Goal: Information Seeking & Learning: Learn about a topic

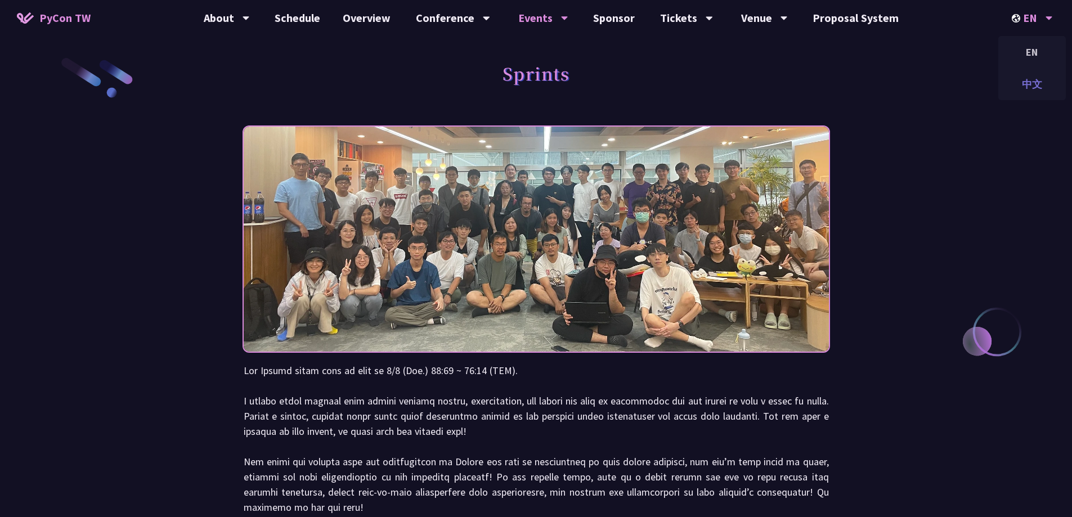
click at [1042, 75] on div "中文" at bounding box center [1032, 84] width 68 height 26
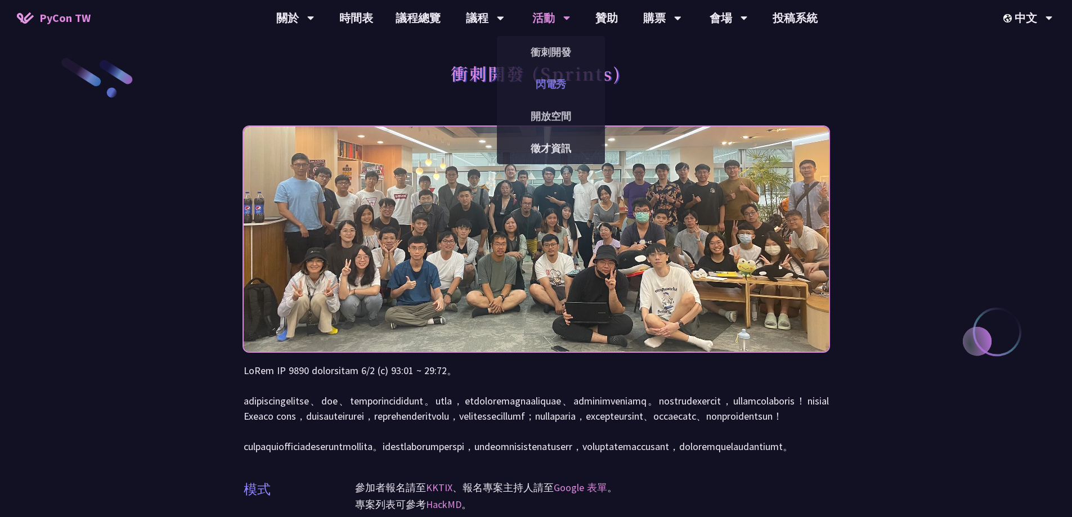
click at [561, 74] on link "閃電秀" at bounding box center [551, 84] width 108 height 26
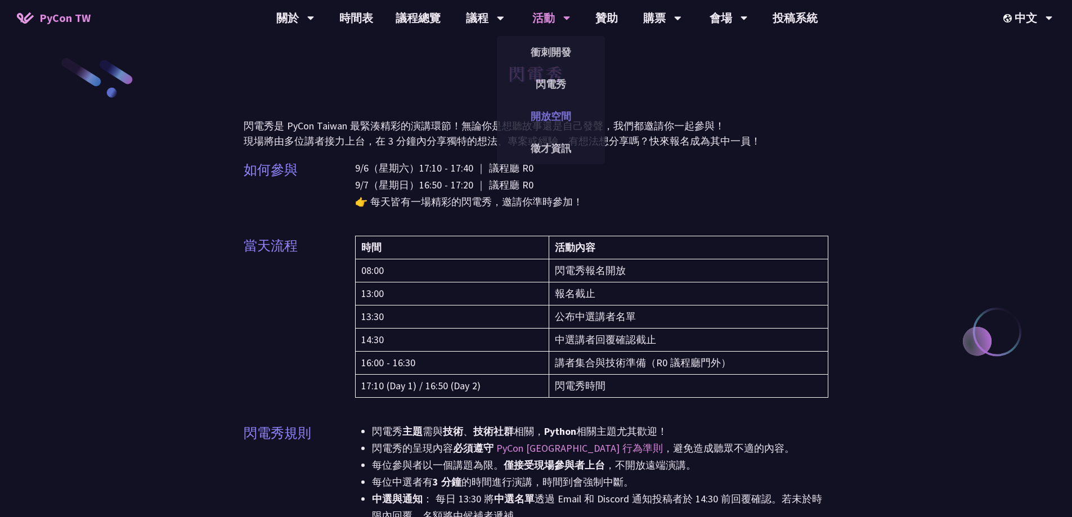
click at [550, 104] on link "開放空間" at bounding box center [551, 116] width 108 height 26
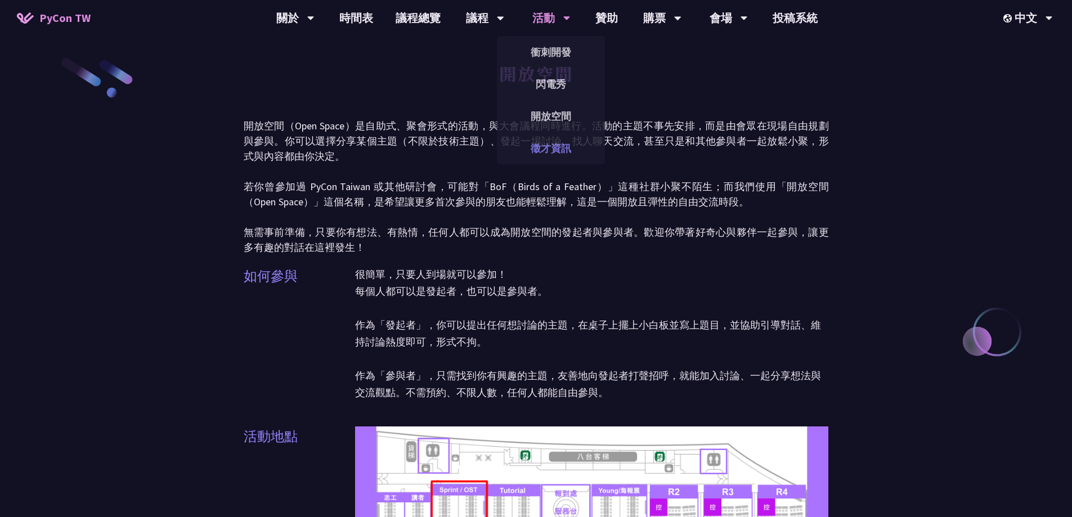
click at [556, 138] on link "徵才資訊" at bounding box center [551, 148] width 108 height 26
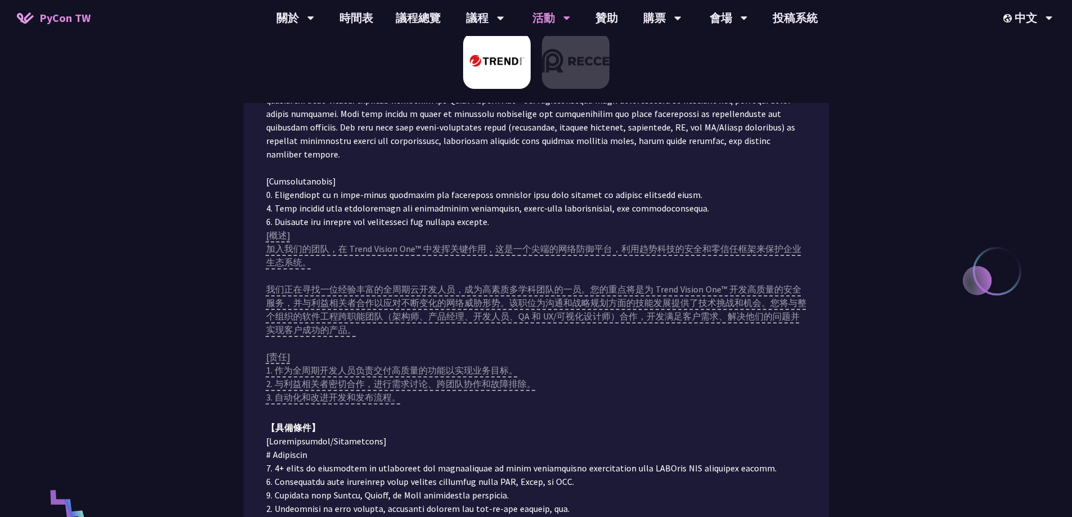
scroll to position [281, 0]
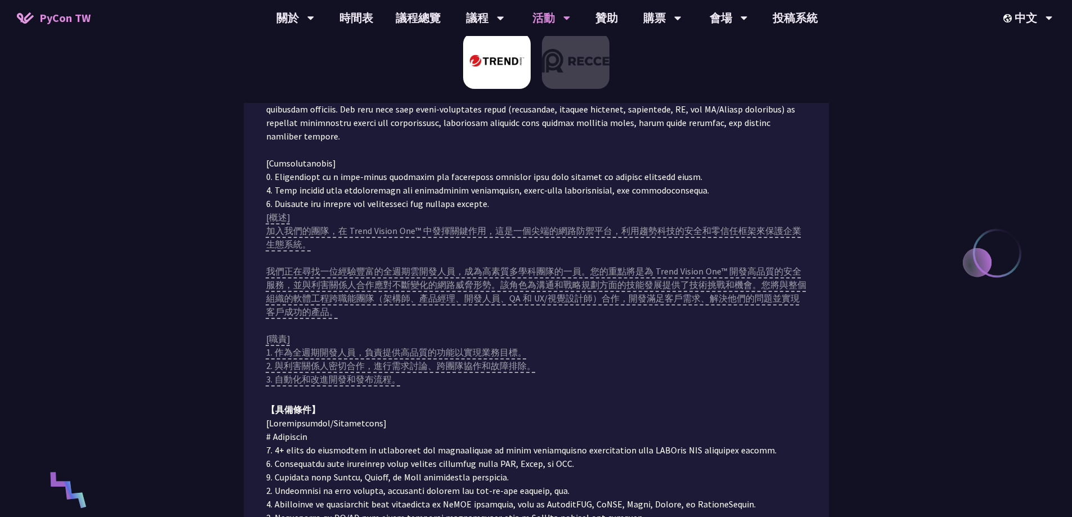
click at [933, 153] on div "雲端開發工程師 (Golang/Python, Backend Focus) 【職務內容】 【具備條件】 前往應徵" at bounding box center [536, 442] width 1072 height 1042
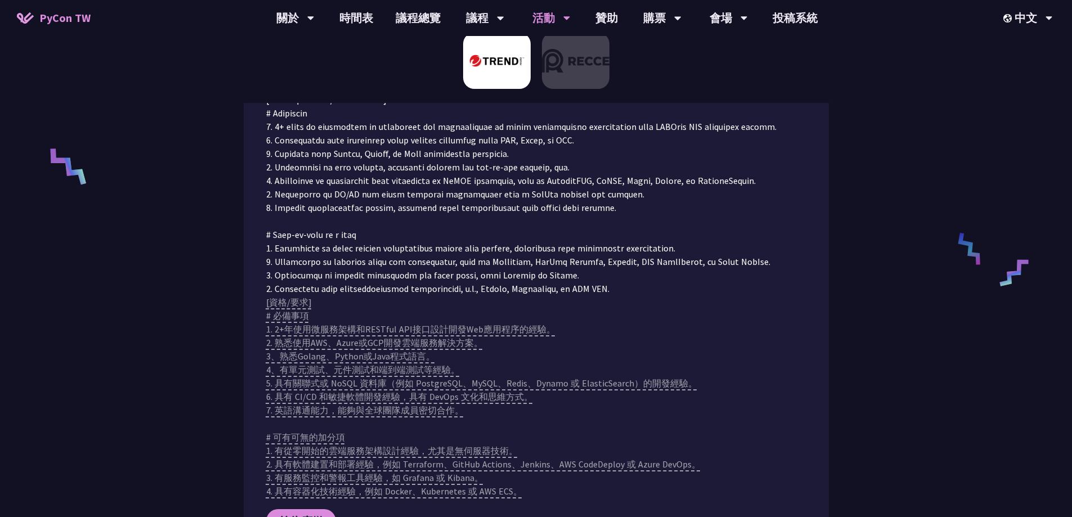
scroll to position [619, 0]
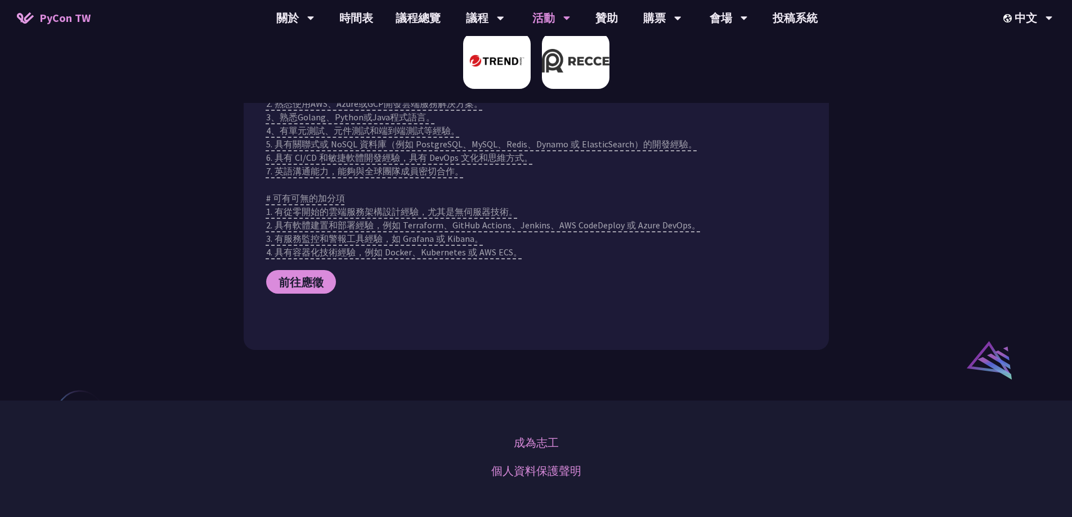
click at [594, 37] on img at bounding box center [576, 61] width 68 height 56
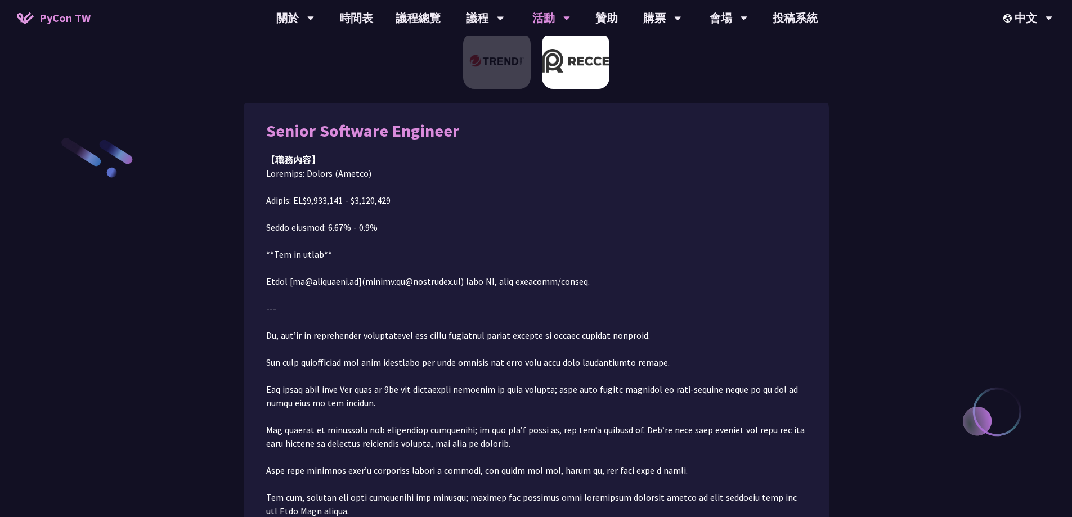
scroll to position [70, 0]
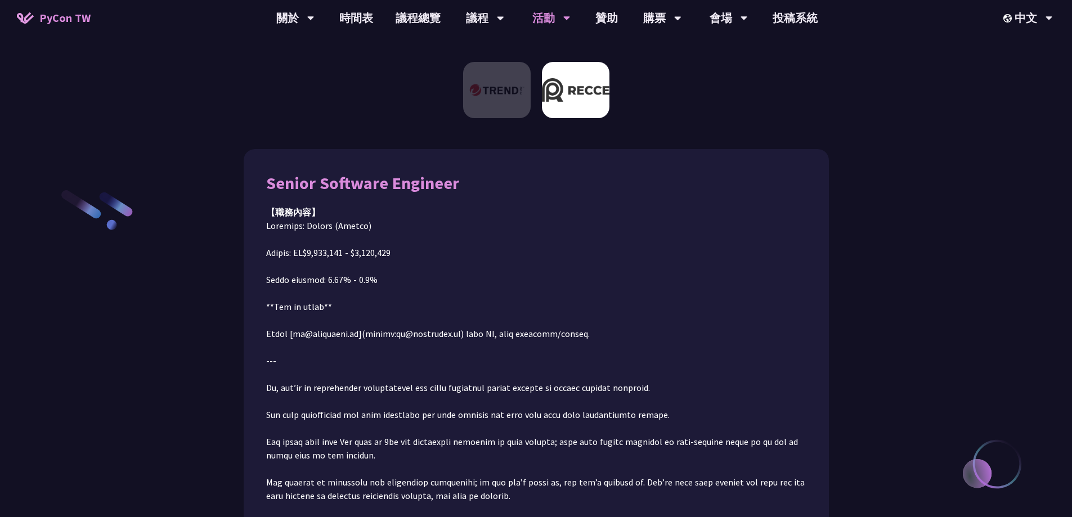
click at [334, 204] on div at bounding box center [334, 204] width 0 height 0
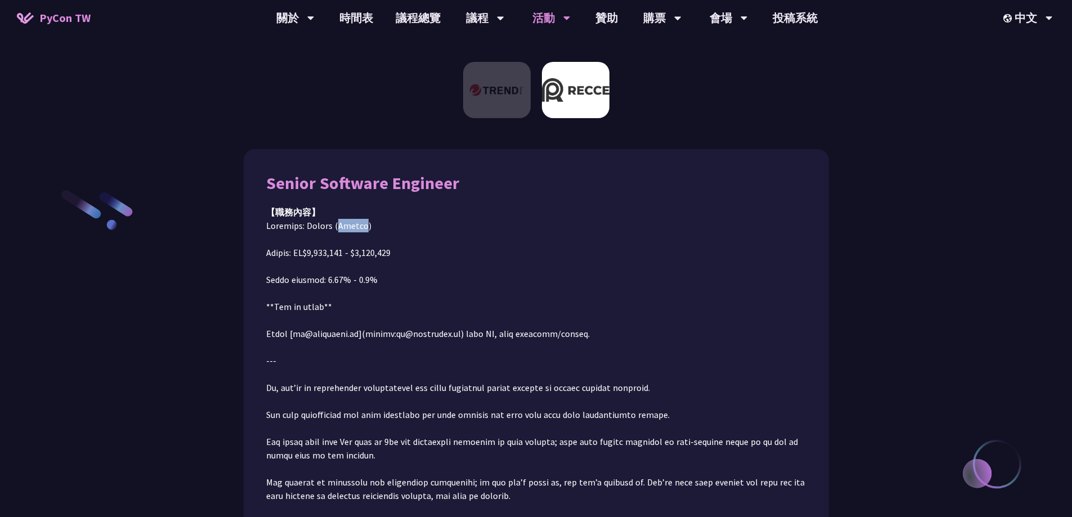
click at [342, 232] on div at bounding box center [342, 232] width 0 height 0
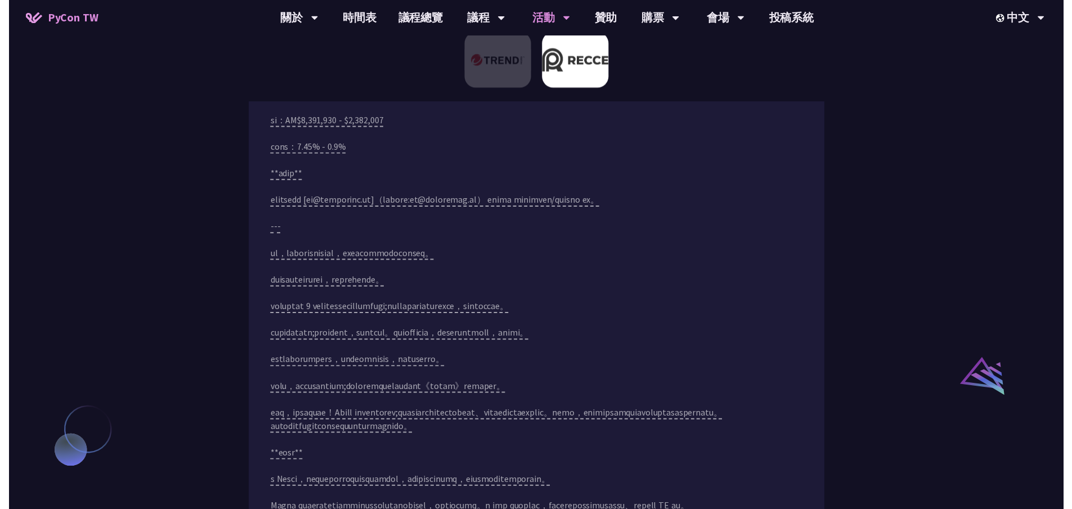
scroll to position [0, 0]
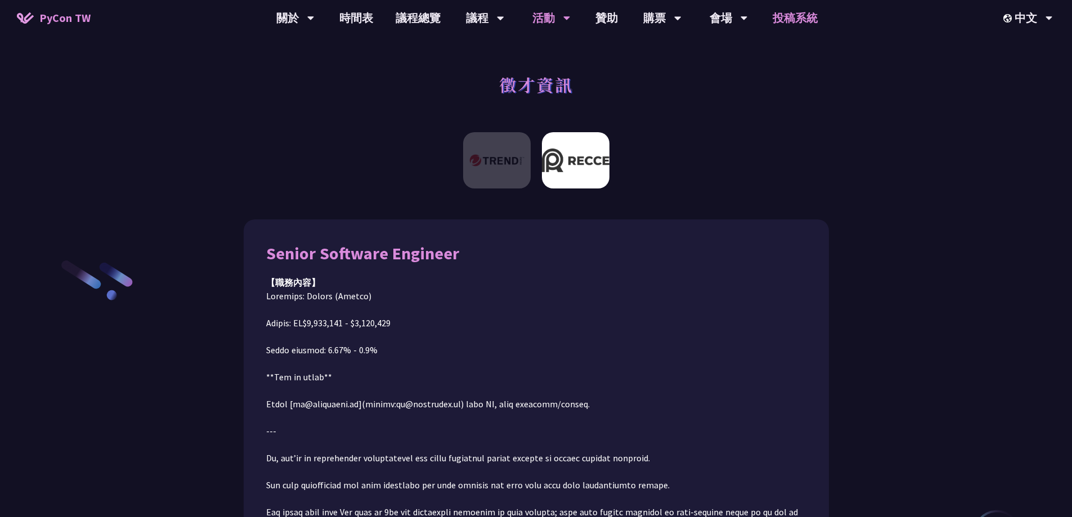
click at [777, 17] on link "投稿系統" at bounding box center [795, 18] width 68 height 36
click at [343, 19] on link "時間表" at bounding box center [356, 18] width 56 height 36
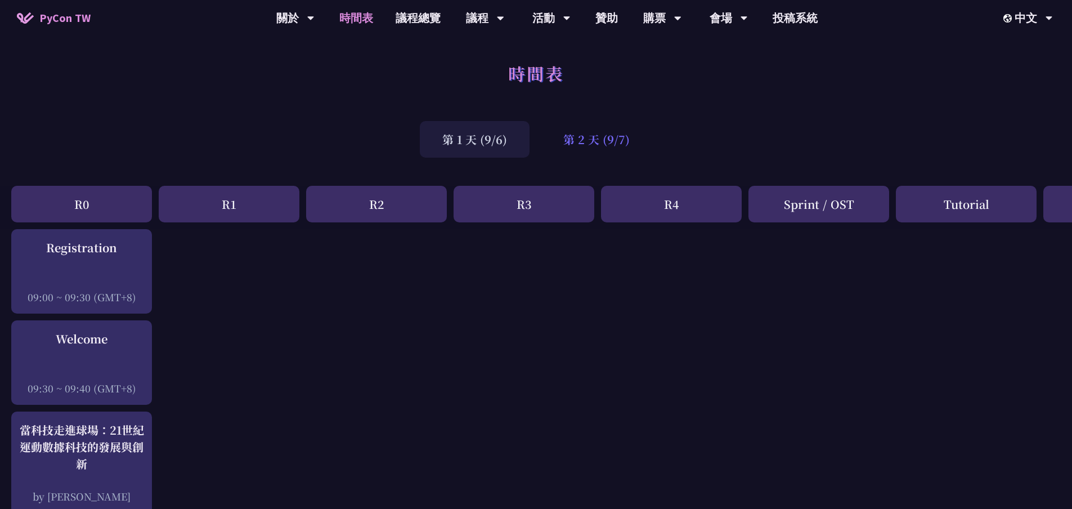
click at [597, 149] on div "第 2 天 (9/7)" at bounding box center [596, 139] width 111 height 37
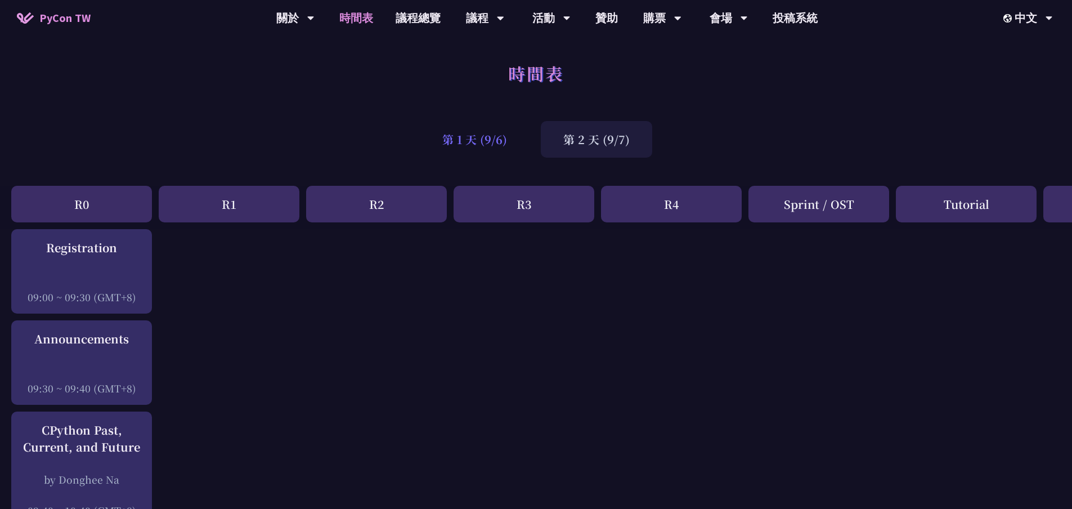
click at [477, 147] on div "第 1 天 (9/6)" at bounding box center [475, 139] width 110 height 37
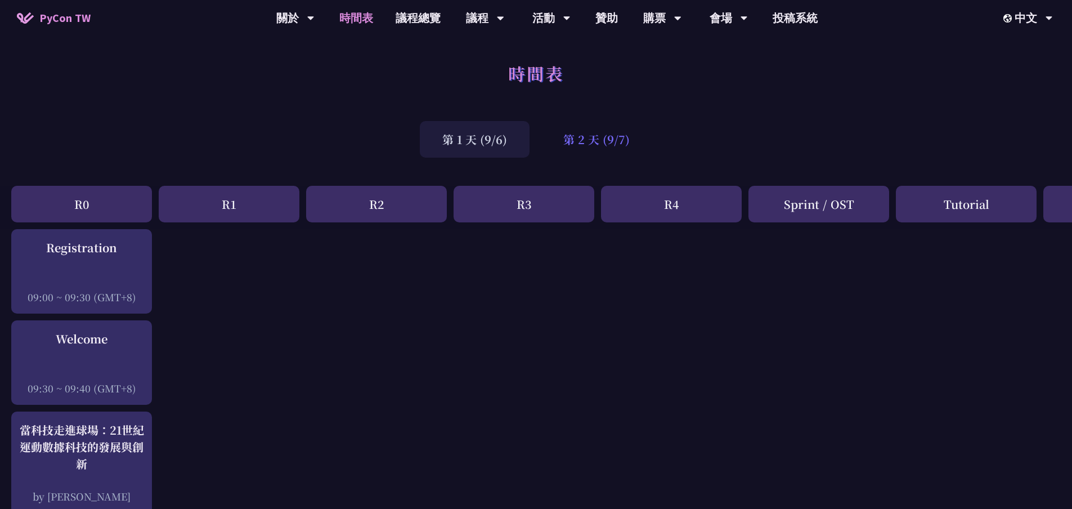
click at [624, 144] on div "第 2 天 (9/7)" at bounding box center [596, 139] width 111 height 37
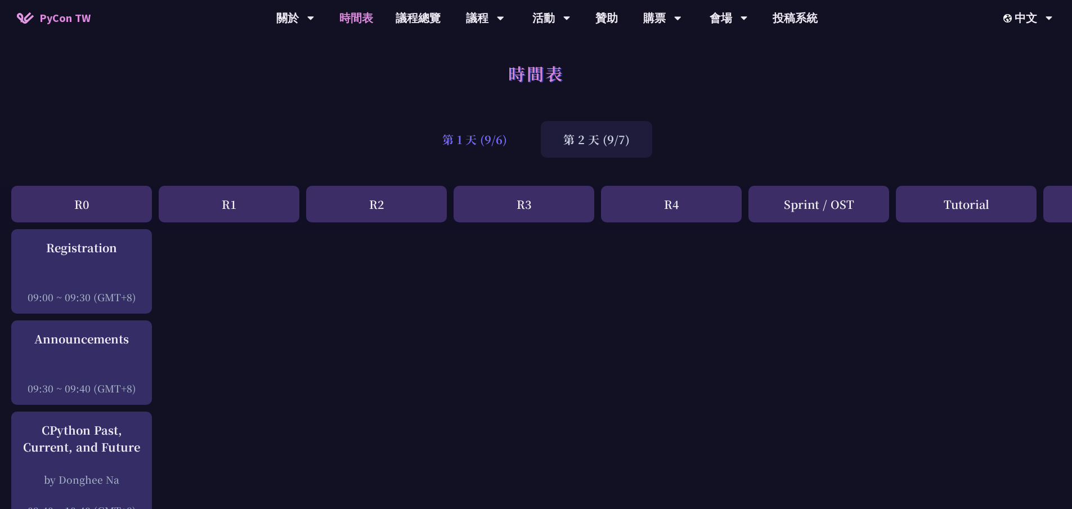
click at [497, 144] on div "第 1 天 (9/6)" at bounding box center [475, 139] width 110 height 37
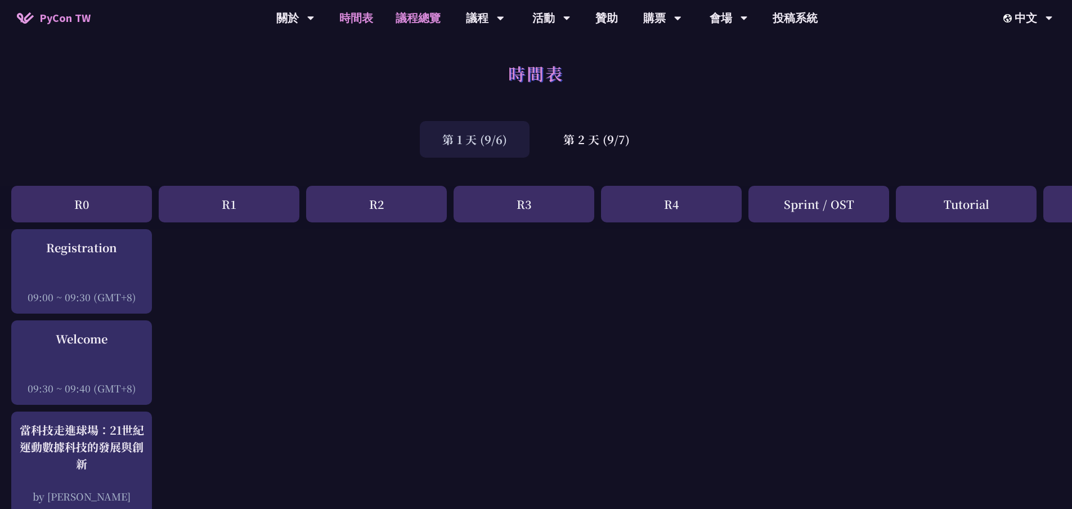
click at [406, 19] on link "議程總覽" at bounding box center [418, 18] width 68 height 36
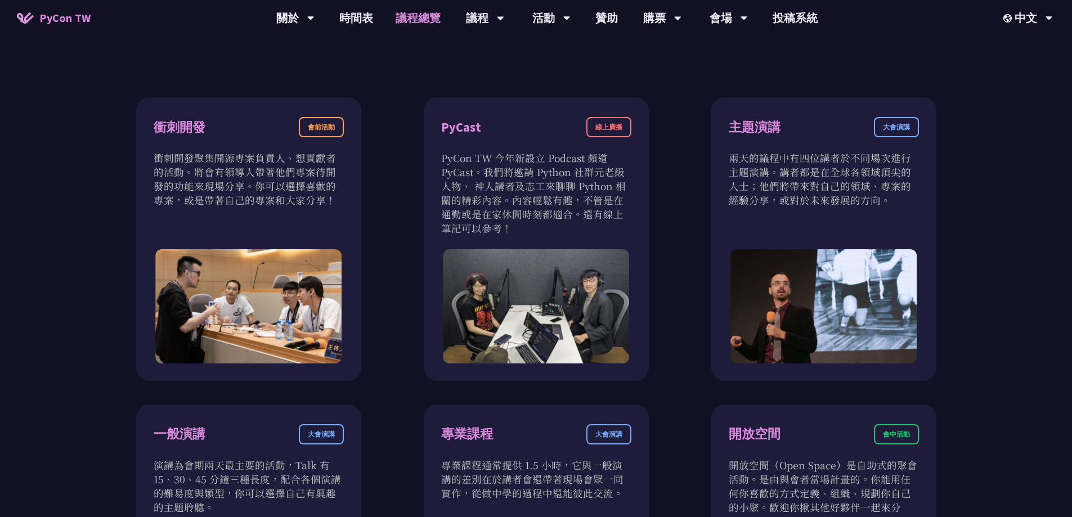
scroll to position [394, 0]
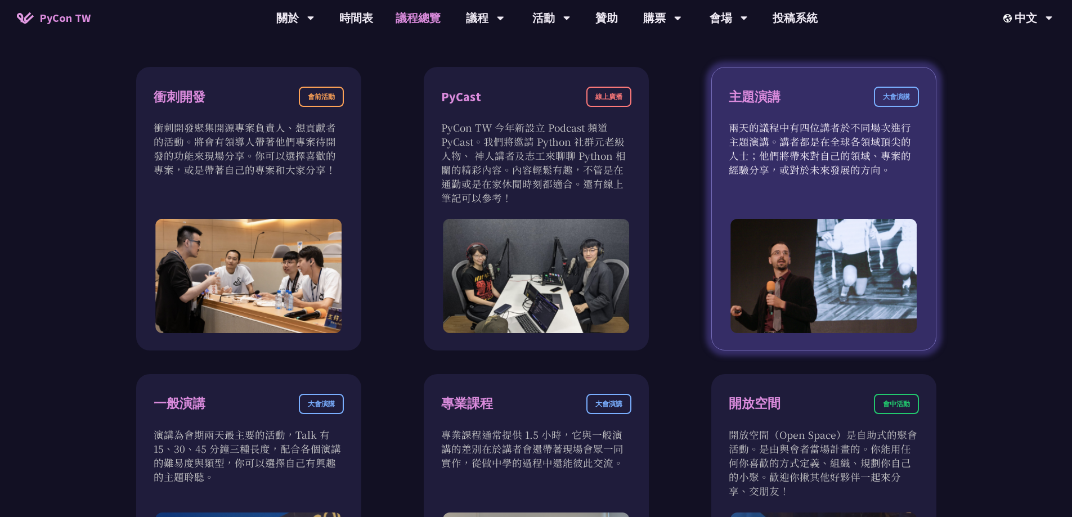
click at [903, 99] on div "大會演講" at bounding box center [896, 97] width 45 height 20
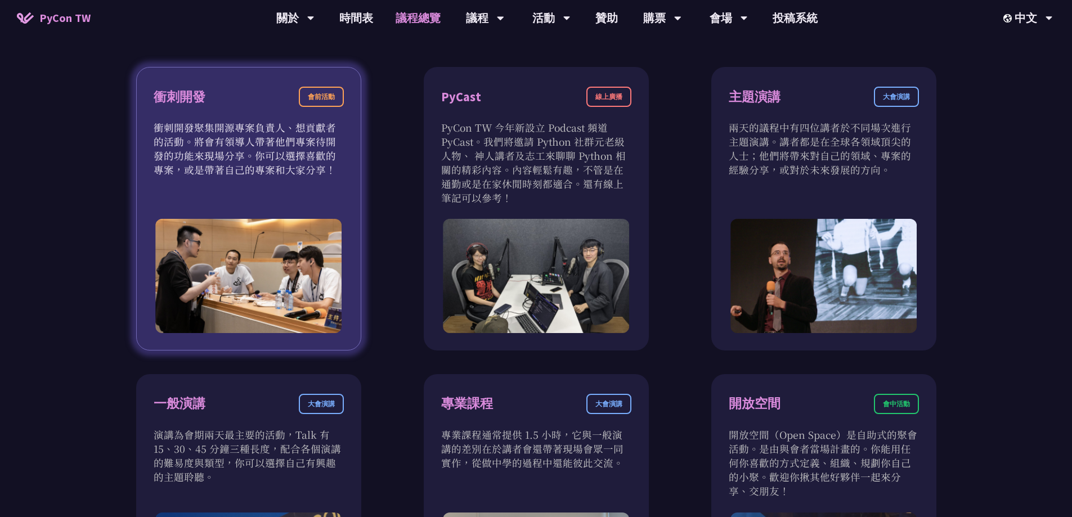
click at [278, 153] on p "衝刺開發聚集開源專案負責人、想貢獻者的活動。將會有領導人帶著他們專案待開發的功能來現場分享。你可以選擇喜歡的專案，或是帶著自己的專案和大家分享！" at bounding box center [249, 148] width 190 height 56
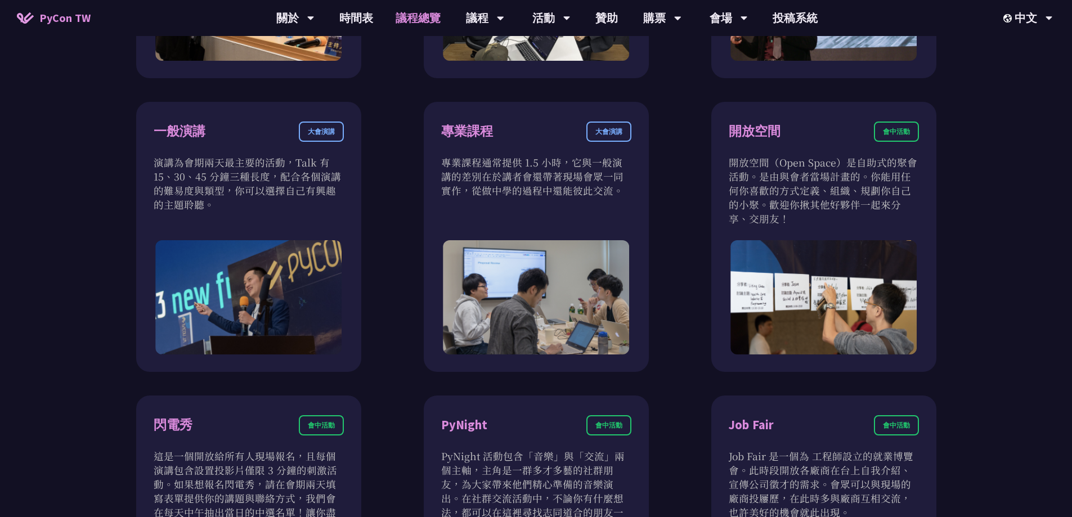
scroll to position [619, 0]
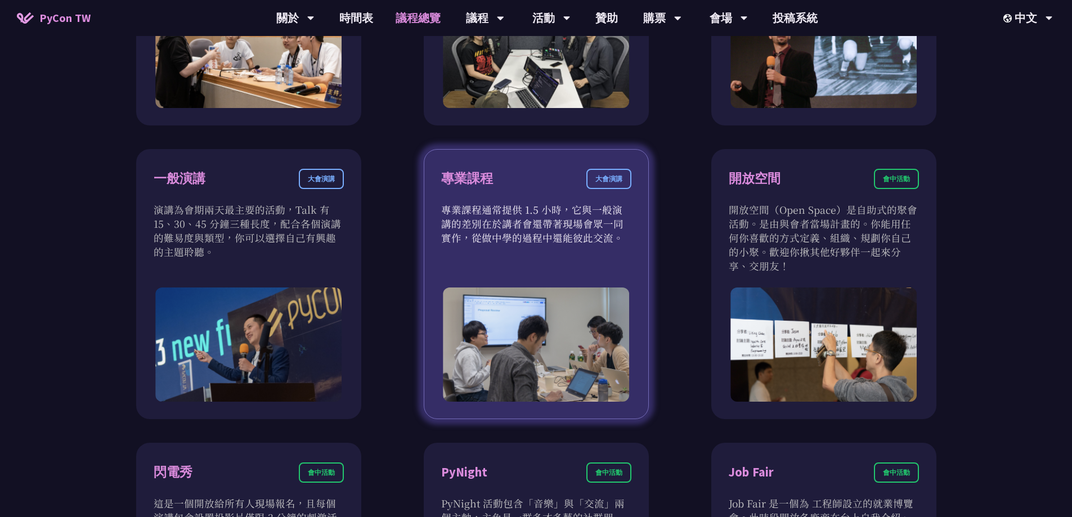
click at [607, 180] on div "大會演講" at bounding box center [608, 179] width 45 height 20
click at [590, 228] on p "專業課程通常提供 1.5 小時，它與一般演講的差別在於講者會還帶著現場會眾一同實作，從做中學的過程中還能彼此交流。" at bounding box center [536, 224] width 190 height 42
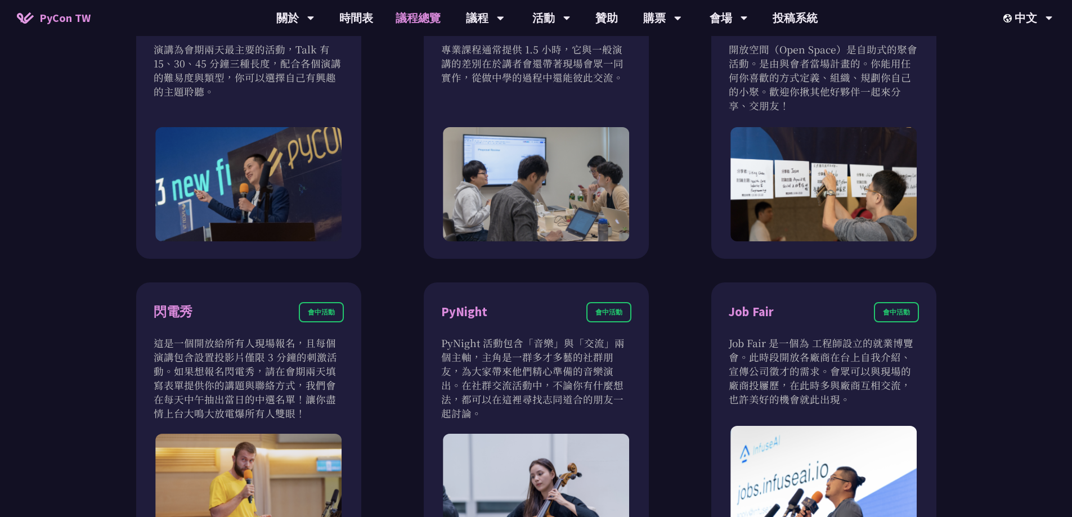
scroll to position [0, 0]
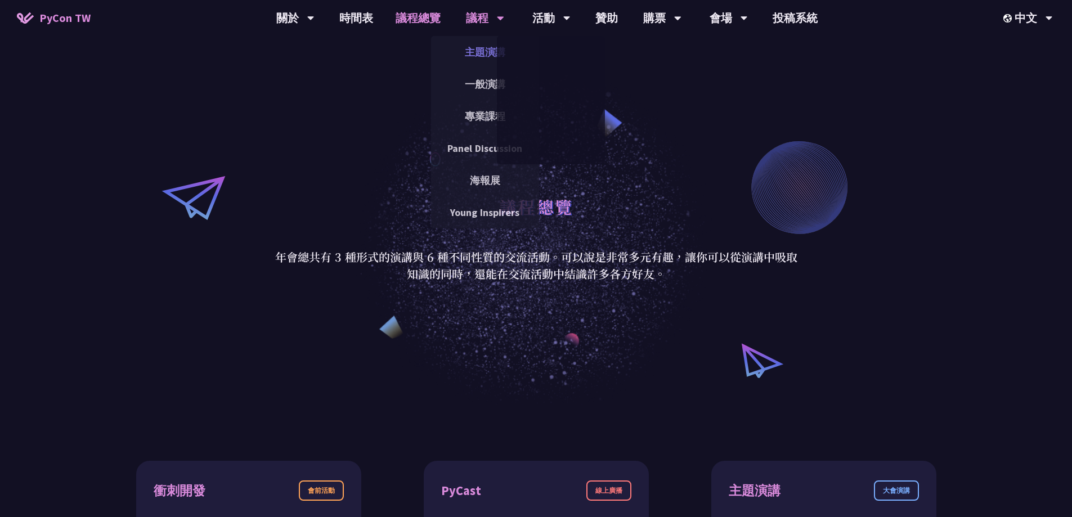
click at [486, 48] on link "主題演講" at bounding box center [485, 52] width 108 height 26
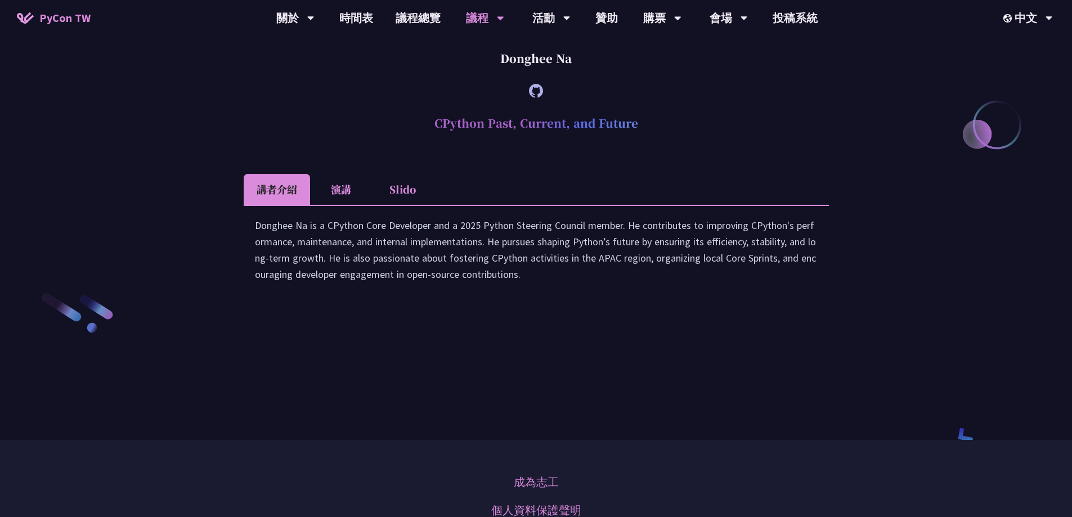
scroll to position [1632, 0]
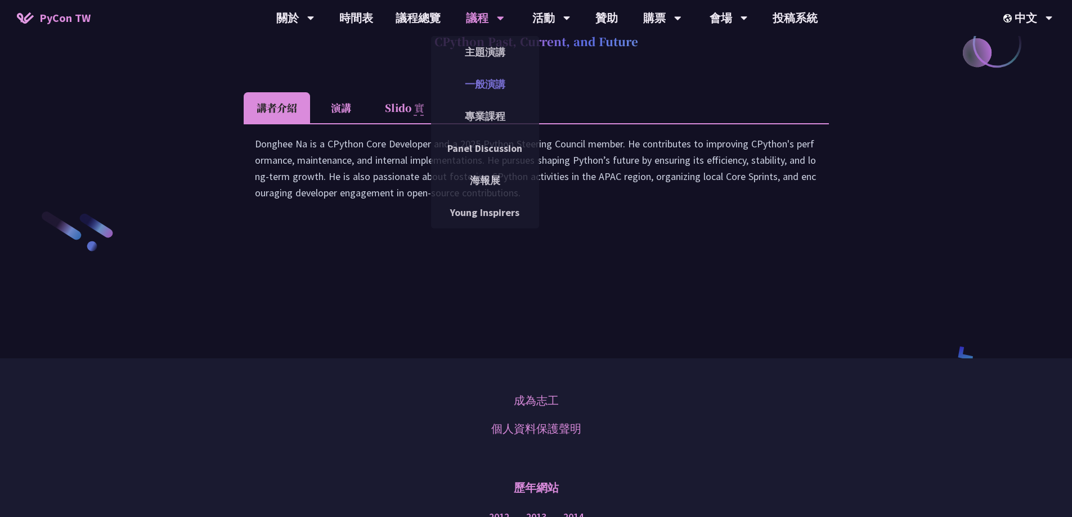
click at [493, 88] on link "一般演講" at bounding box center [485, 84] width 108 height 26
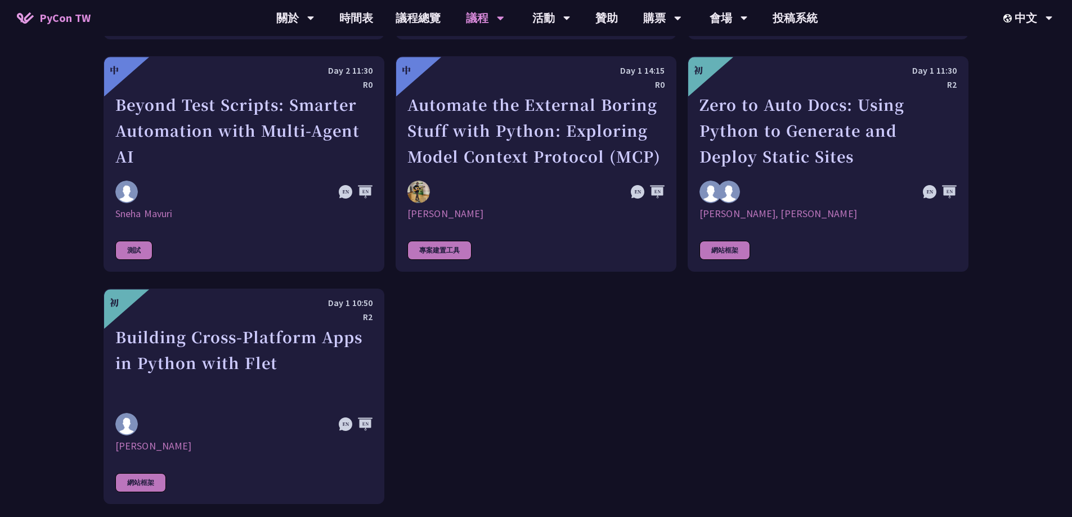
scroll to position [3433, 0]
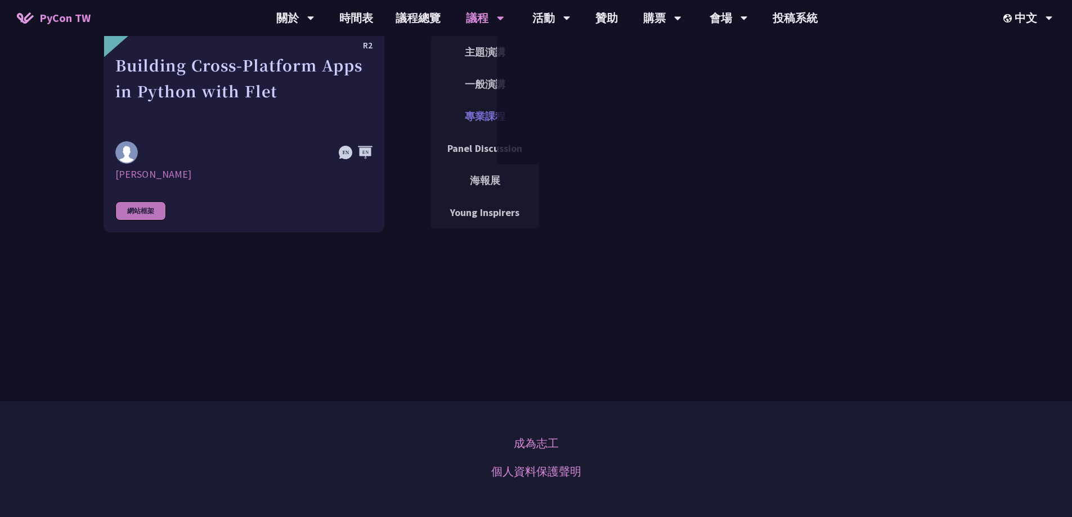
click at [483, 110] on link "專業課程" at bounding box center [485, 116] width 108 height 26
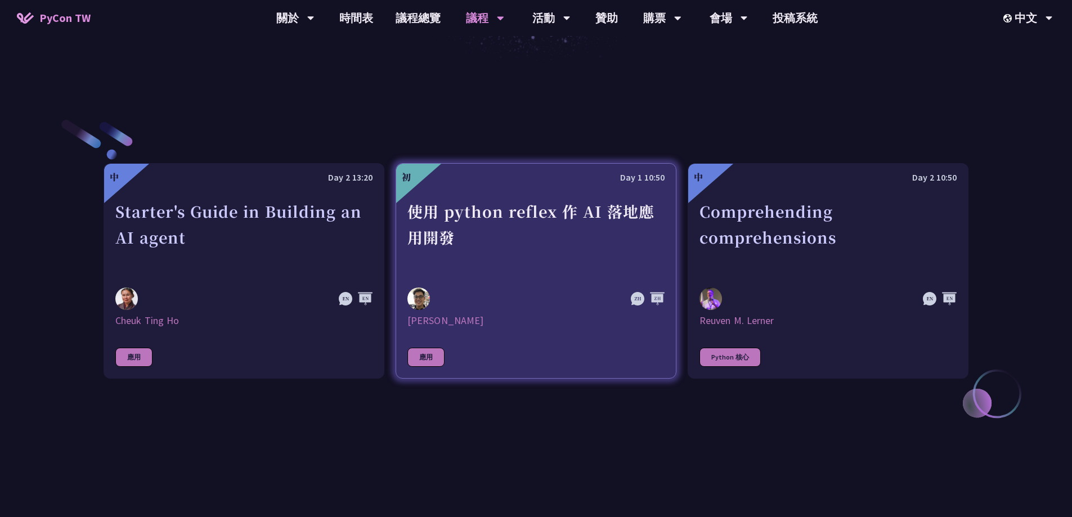
scroll to position [338, 0]
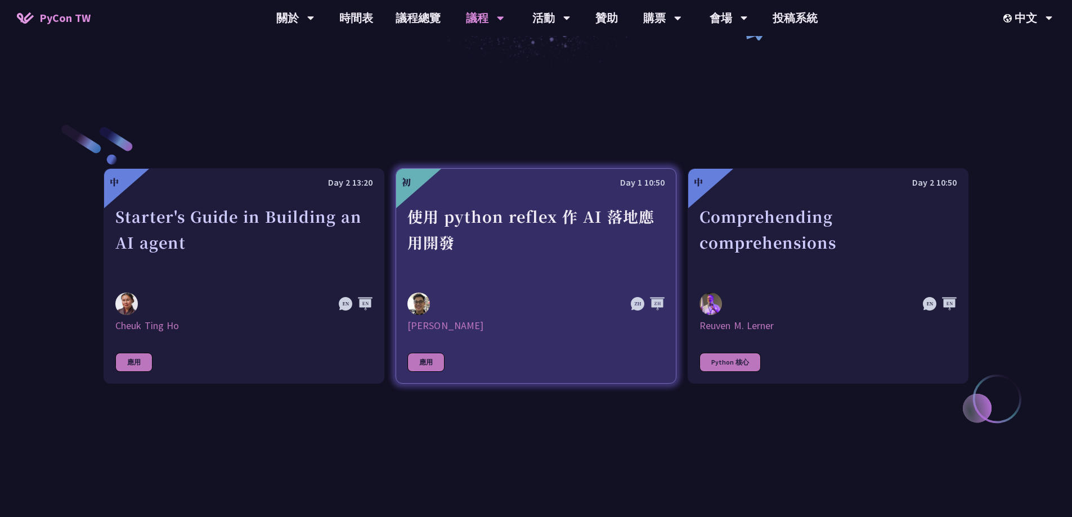
click at [546, 200] on div at bounding box center [535, 197] width 257 height 14
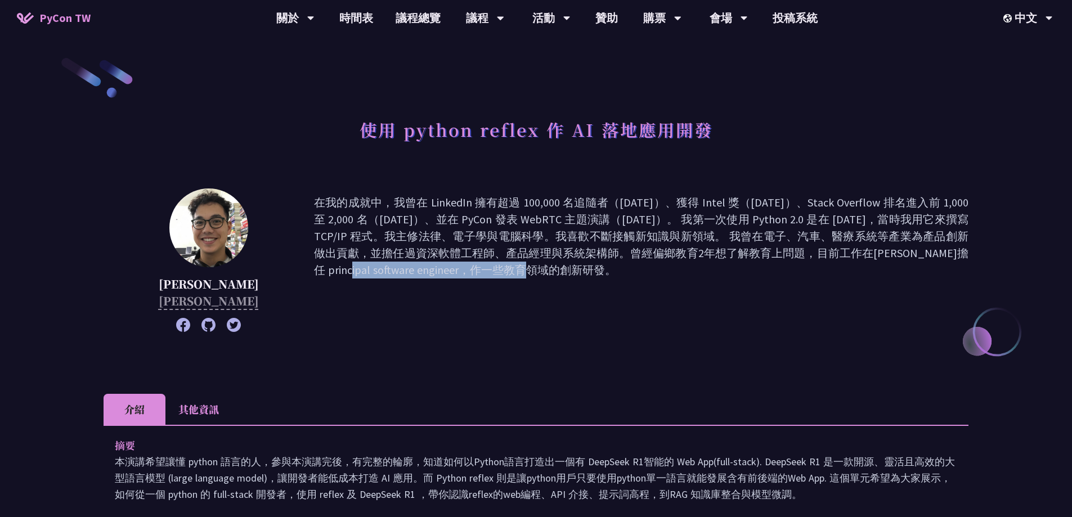
drag, startPoint x: 657, startPoint y: 254, endPoint x: 784, endPoint y: 253, distance: 126.6
click at [784, 253] on p "在我的成就中，我曾在 LinkedIn 擁有超過 100,000 名追隨者（2017 年）、獲得 Intel 獎（2018 年）、Stack Overflow…" at bounding box center [641, 260] width 655 height 132
click at [777, 230] on div at bounding box center [777, 230] width 0 height 0
click at [854, 301] on p "在我的成就中，我曾在 LinkedIn 擁有超過 100,000 名追隨者（2017 年）、獲得 Intel 獎（2018 年）、Stack Overflow…" at bounding box center [641, 260] width 655 height 132
click at [430, 24] on link "議程總覽" at bounding box center [418, 18] width 68 height 36
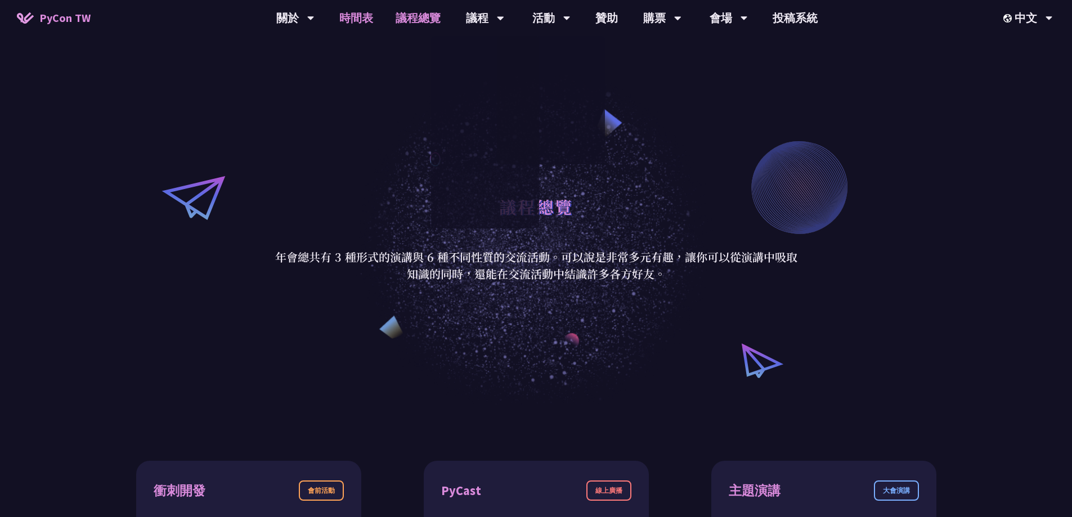
click at [364, 17] on link "時間表" at bounding box center [356, 18] width 56 height 36
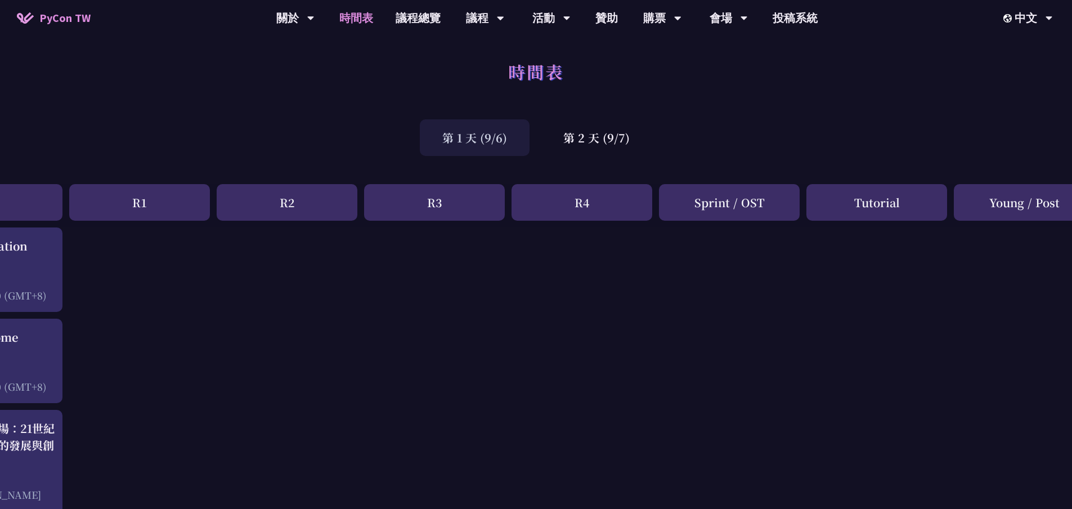
scroll to position [0, 89]
drag, startPoint x: 610, startPoint y: 175, endPoint x: 617, endPoint y: 160, distance: 16.6
click at [617, 134] on div "第 2 天 (9/7)" at bounding box center [596, 139] width 111 height 37
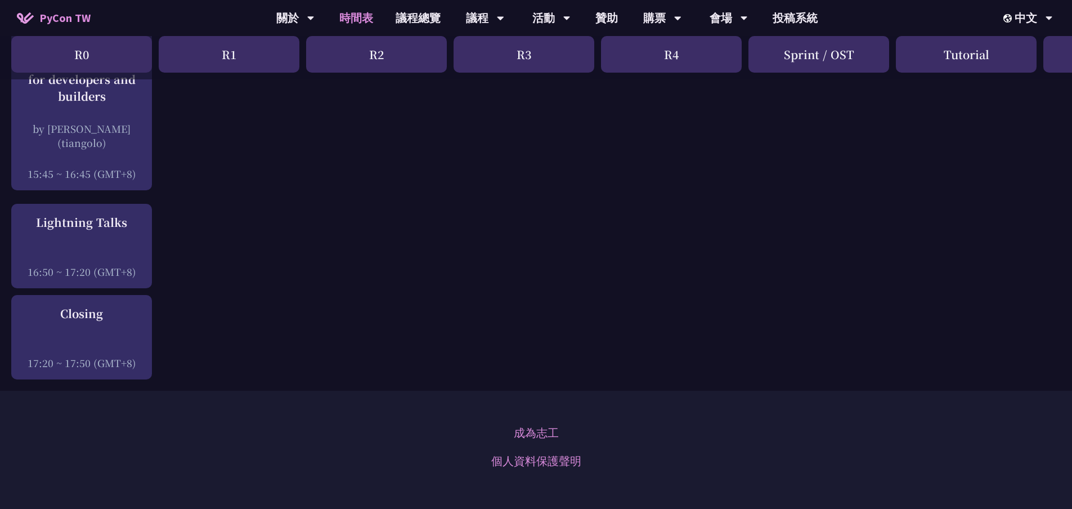
scroll to position [1632, 0]
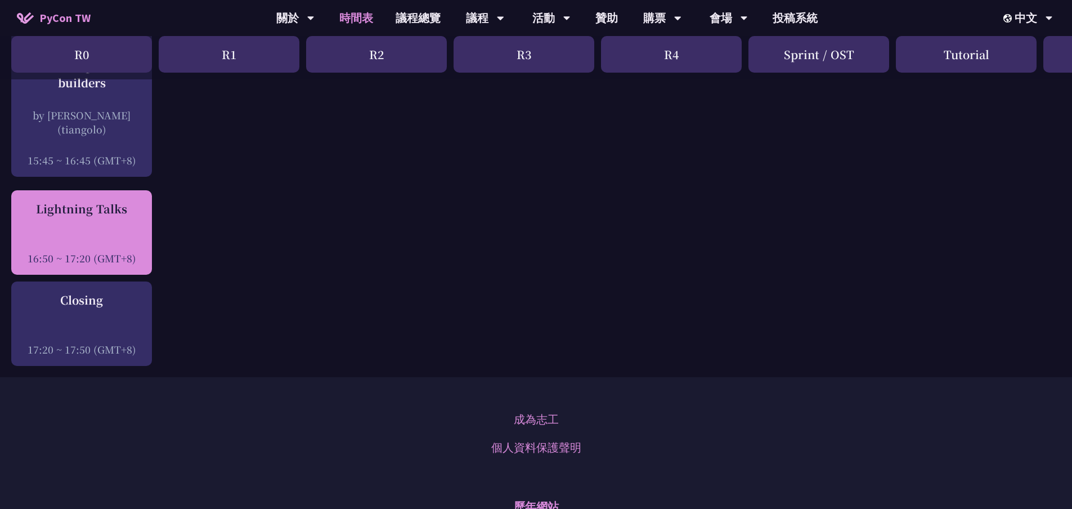
click at [118, 200] on div "Lightning Talks" at bounding box center [81, 208] width 129 height 17
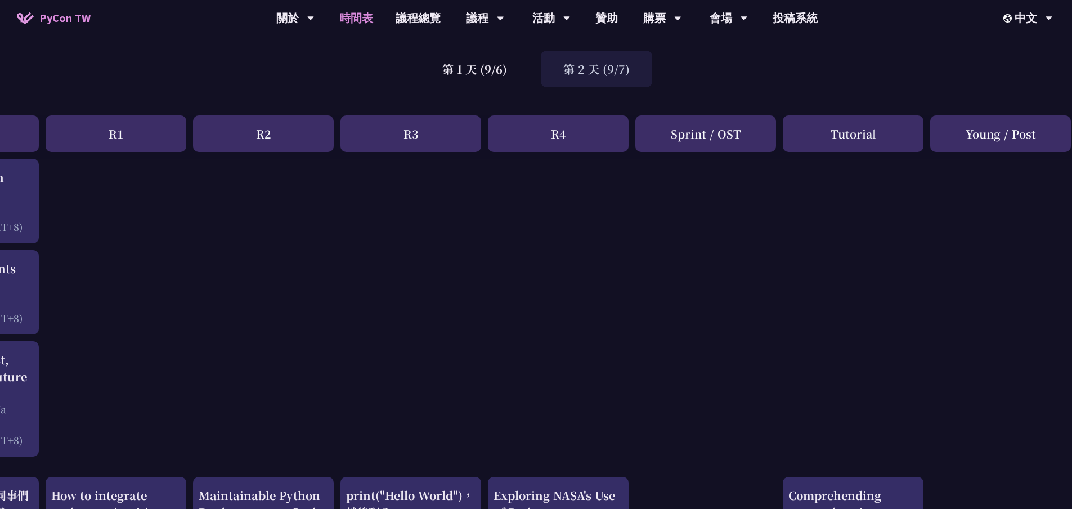
scroll to position [0, 113]
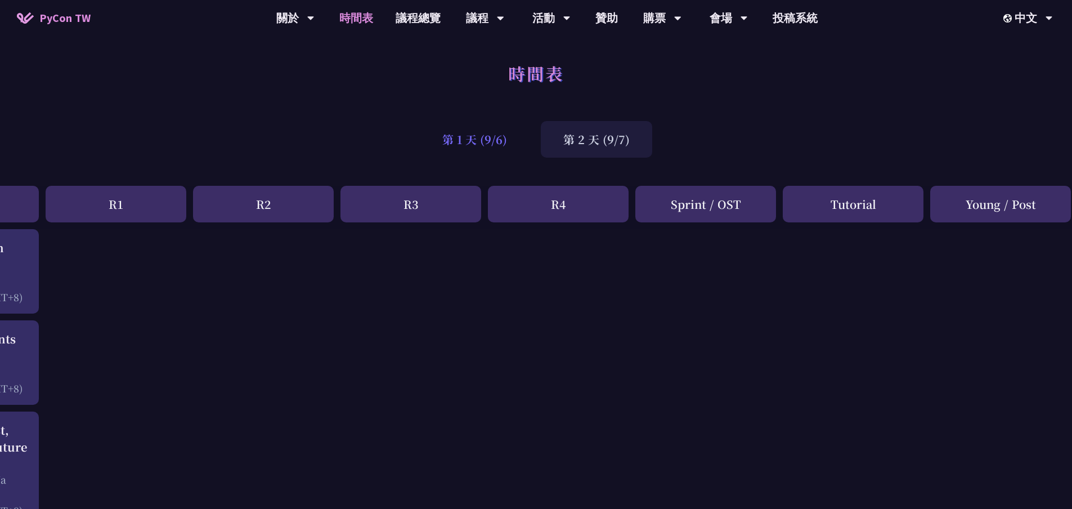
click at [465, 154] on div "第 1 天 (9/6)" at bounding box center [475, 139] width 110 height 37
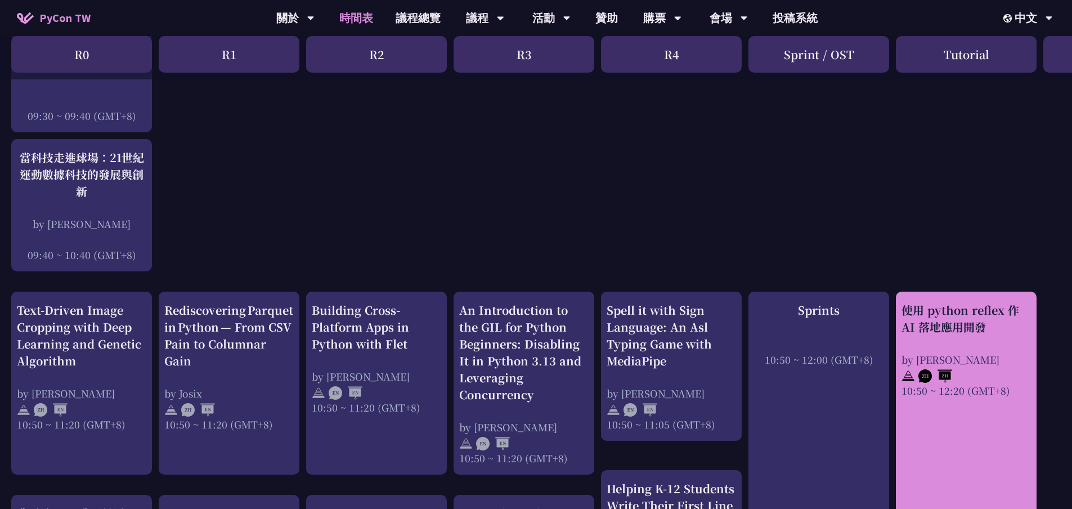
scroll to position [281, 0]
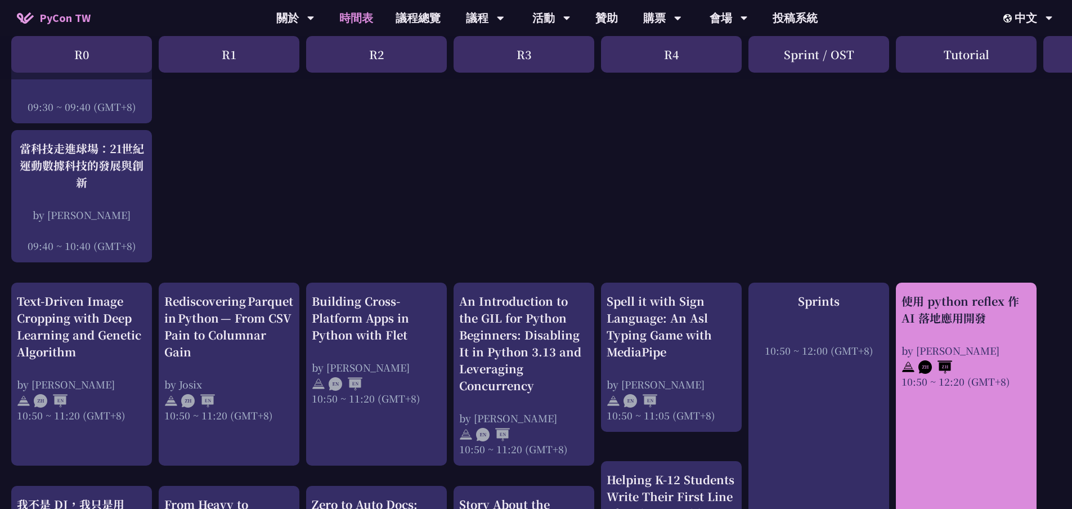
click at [971, 428] on div "使用 python reflex 作 AI 落地應用開發 by Milo Chen 10:50 ~ 12:20 (GMT+8)" at bounding box center [966, 490] width 141 height 414
click at [948, 336] on div "使用 python reflex 作 AI 落地應用開發 by Milo Chen 10:50 ~ 12:20 (GMT+8)" at bounding box center [966, 341] width 129 height 96
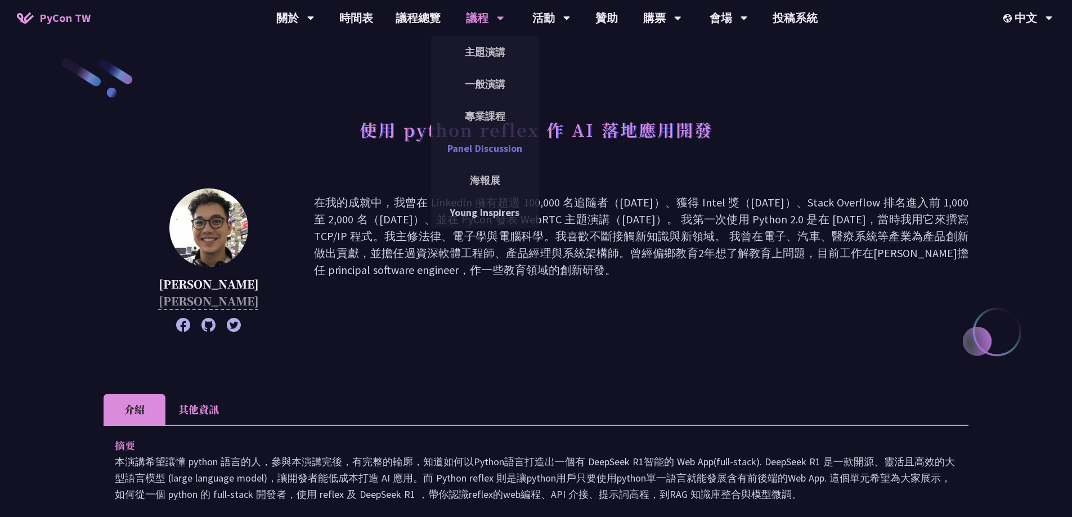
click at [480, 146] on link "Panel Discussion" at bounding box center [485, 148] width 108 height 26
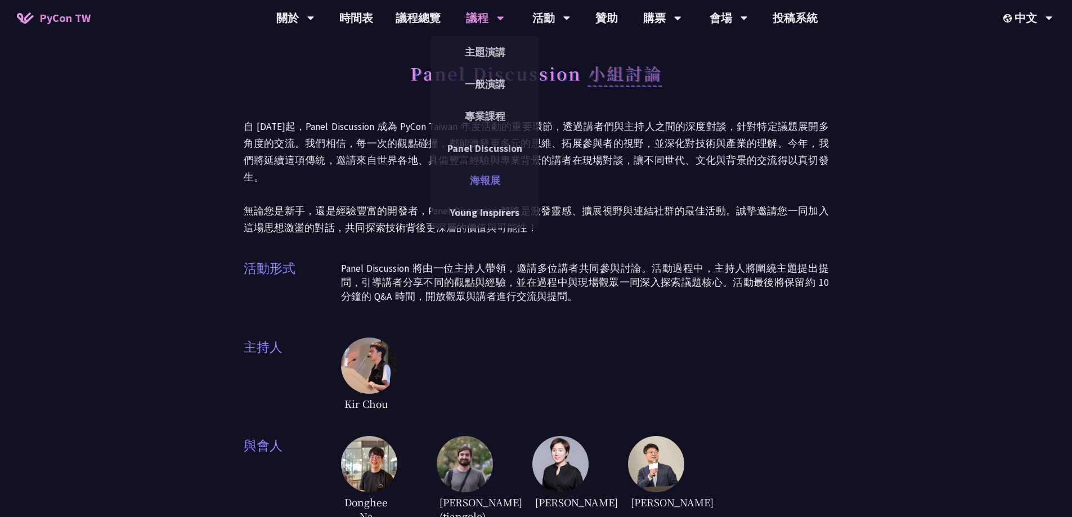
click at [475, 180] on link "海報展" at bounding box center [485, 180] width 108 height 26
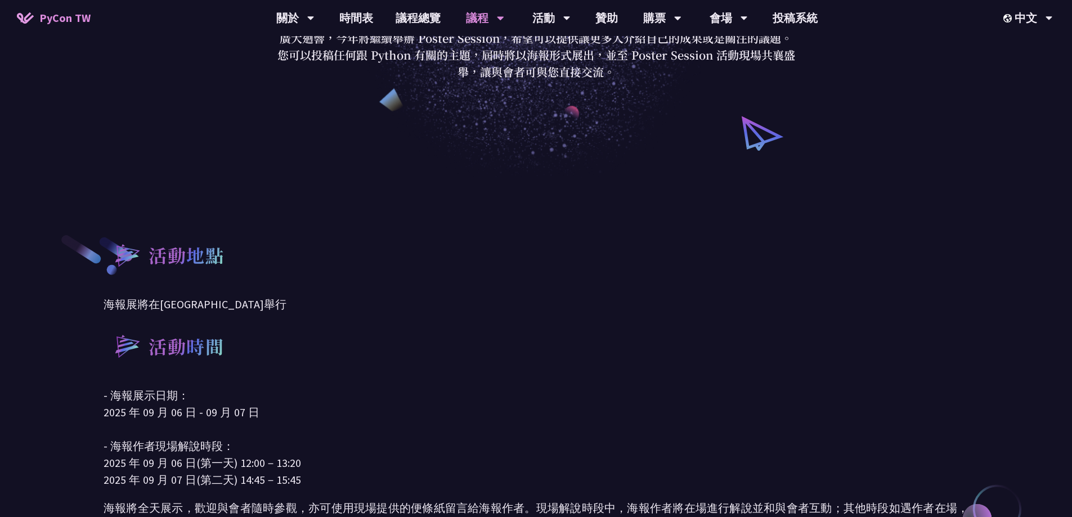
scroll to position [225, 0]
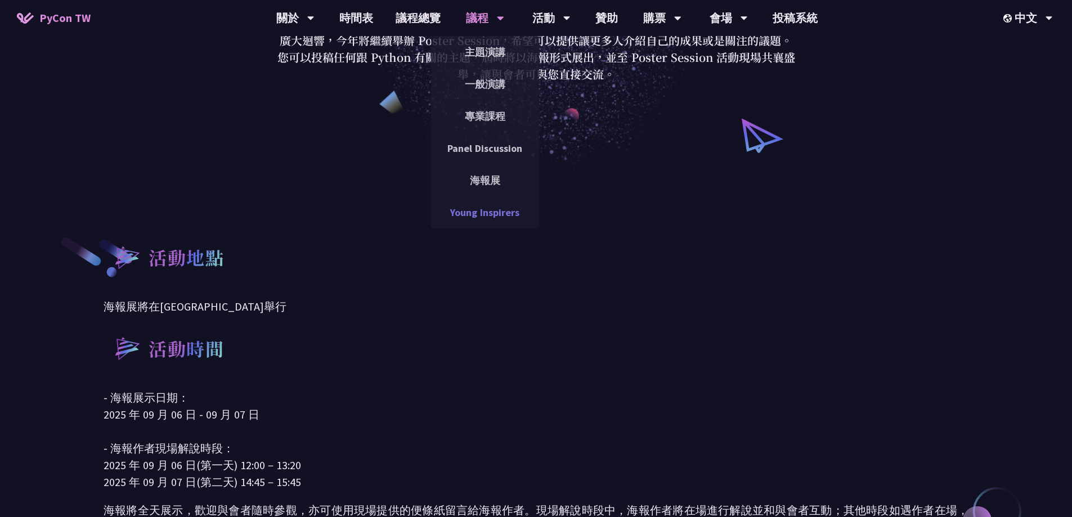
click at [487, 221] on link "Young Inspirers" at bounding box center [485, 212] width 108 height 26
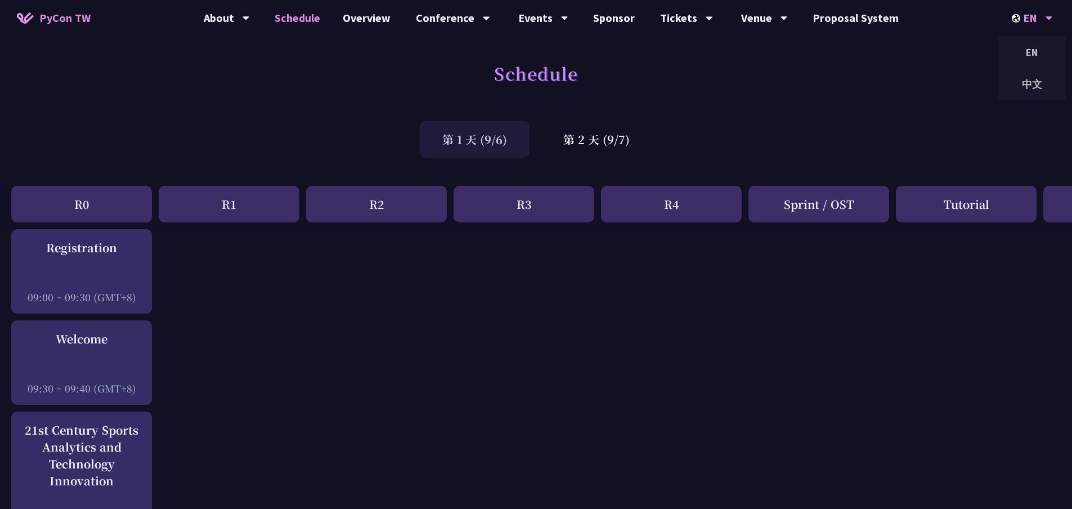
click at [1014, 10] on div "EN" at bounding box center [1032, 18] width 41 height 36
click at [1032, 91] on div "中文" at bounding box center [1032, 84] width 68 height 26
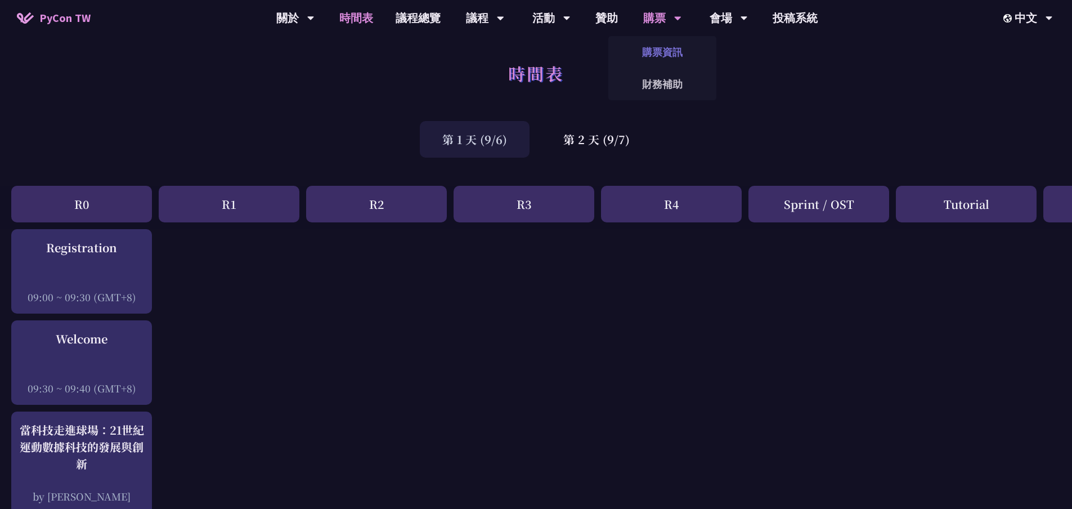
click at [665, 50] on link "購票資訊" at bounding box center [662, 52] width 108 height 26
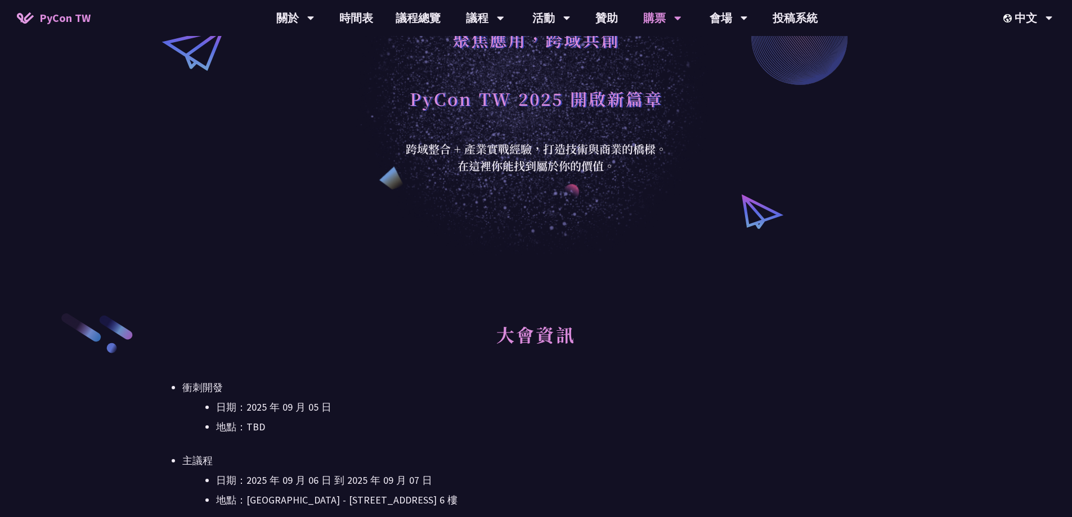
scroll to position [56, 0]
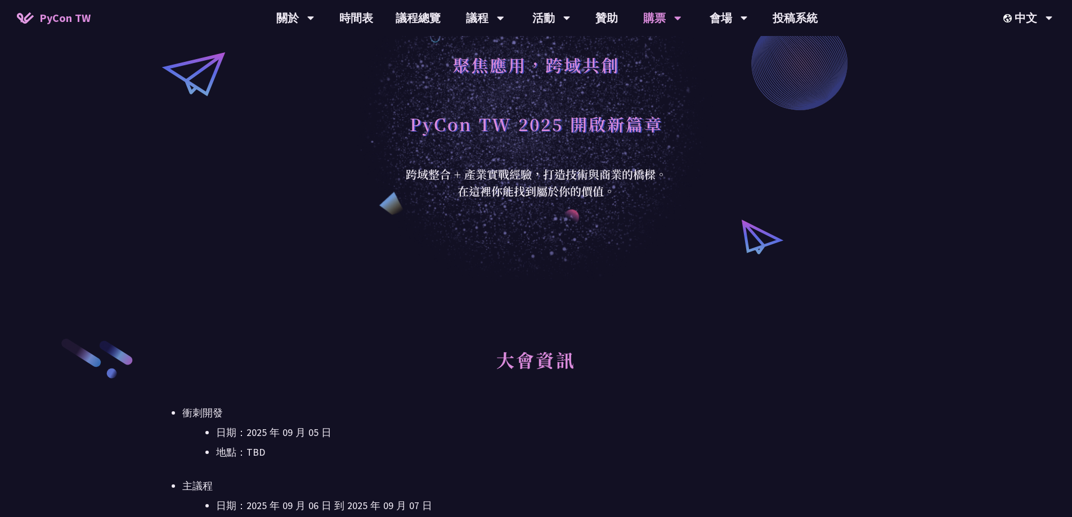
click at [307, 434] on li "日期：2025 年 09 月 05 日" at bounding box center [553, 432] width 674 height 17
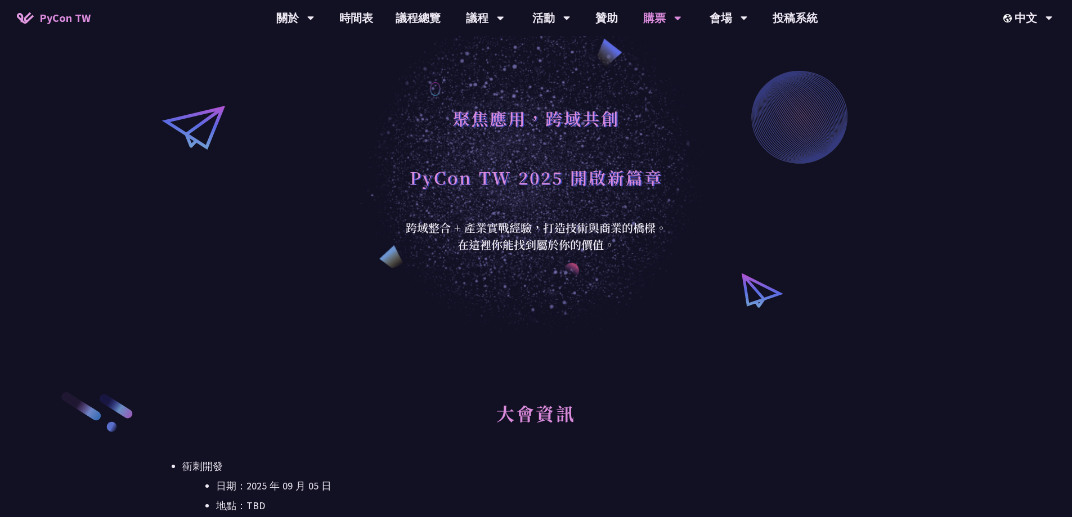
scroll to position [0, 0]
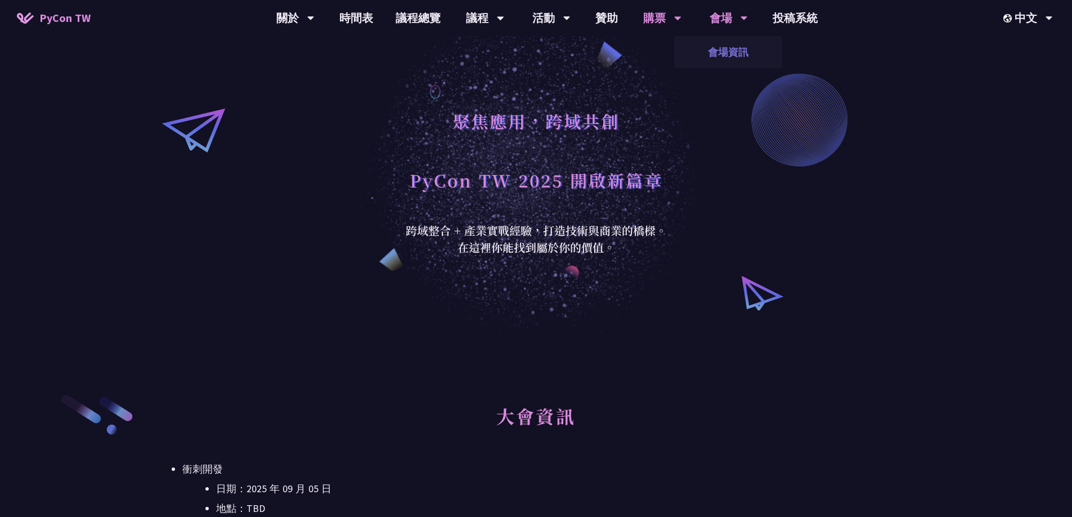
click at [720, 43] on link "會場資訊" at bounding box center [728, 52] width 108 height 26
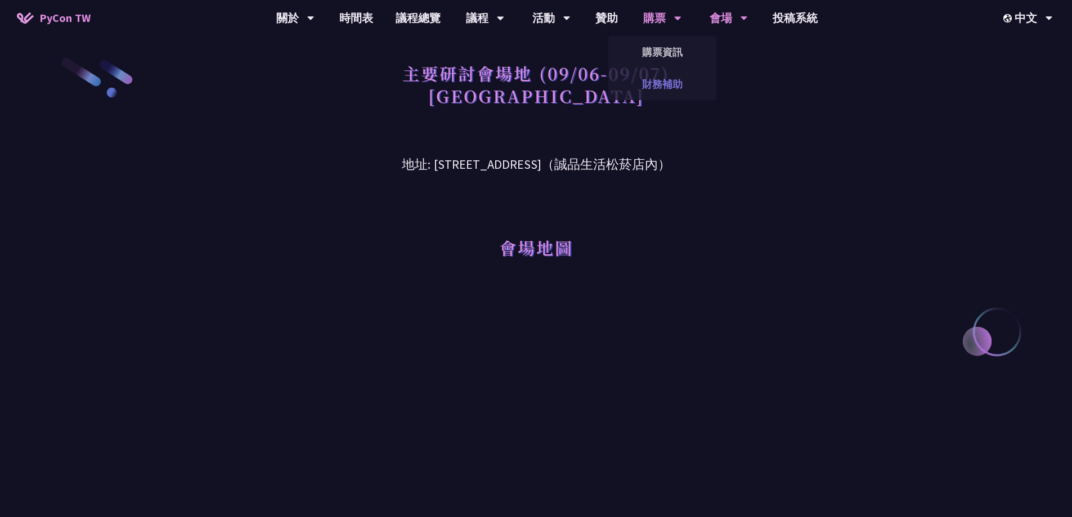
click at [659, 81] on link "財務補助" at bounding box center [662, 84] width 108 height 26
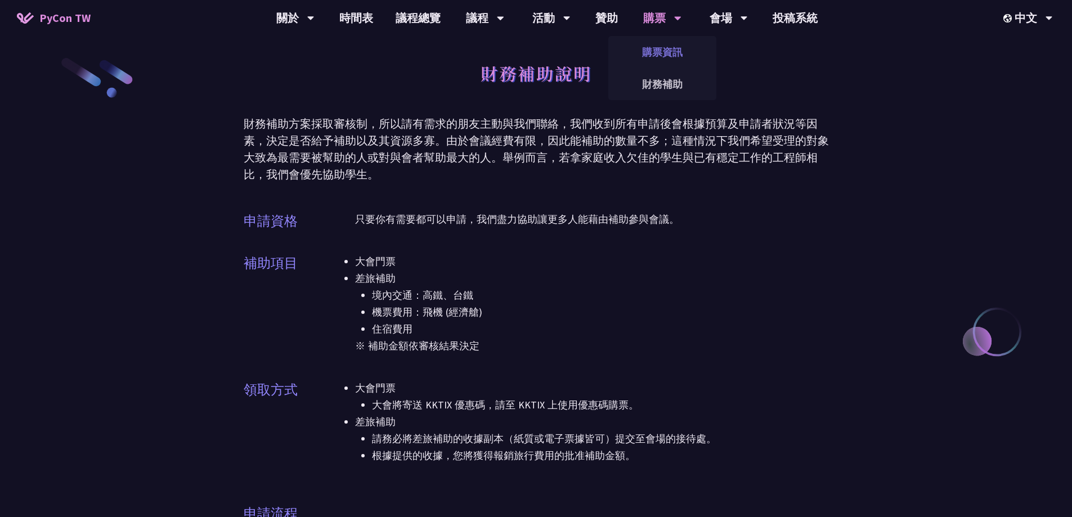
click at [670, 41] on link "購票資訊" at bounding box center [662, 52] width 108 height 26
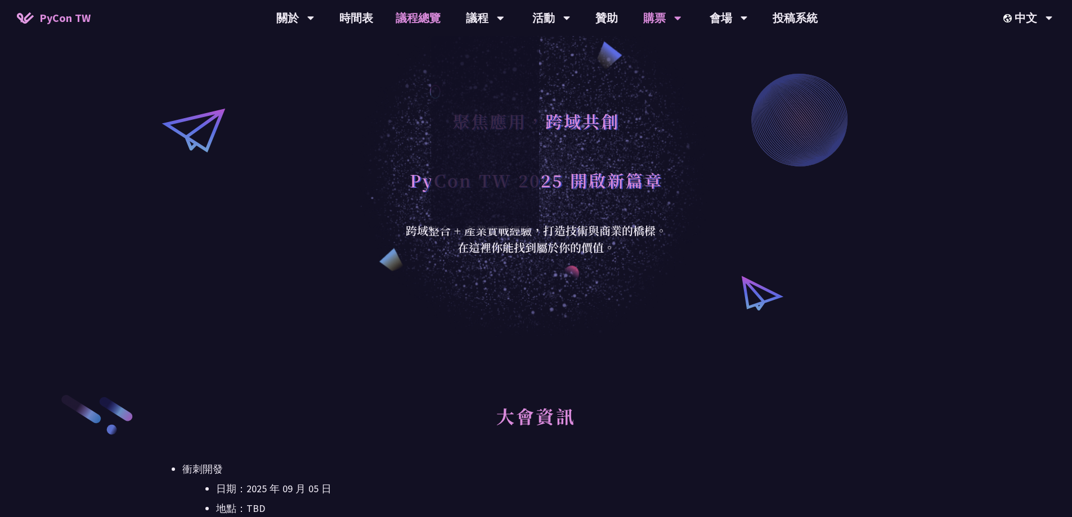
click at [428, 23] on link "議程總覽" at bounding box center [418, 18] width 68 height 36
